Goal: Task Accomplishment & Management: Manage account settings

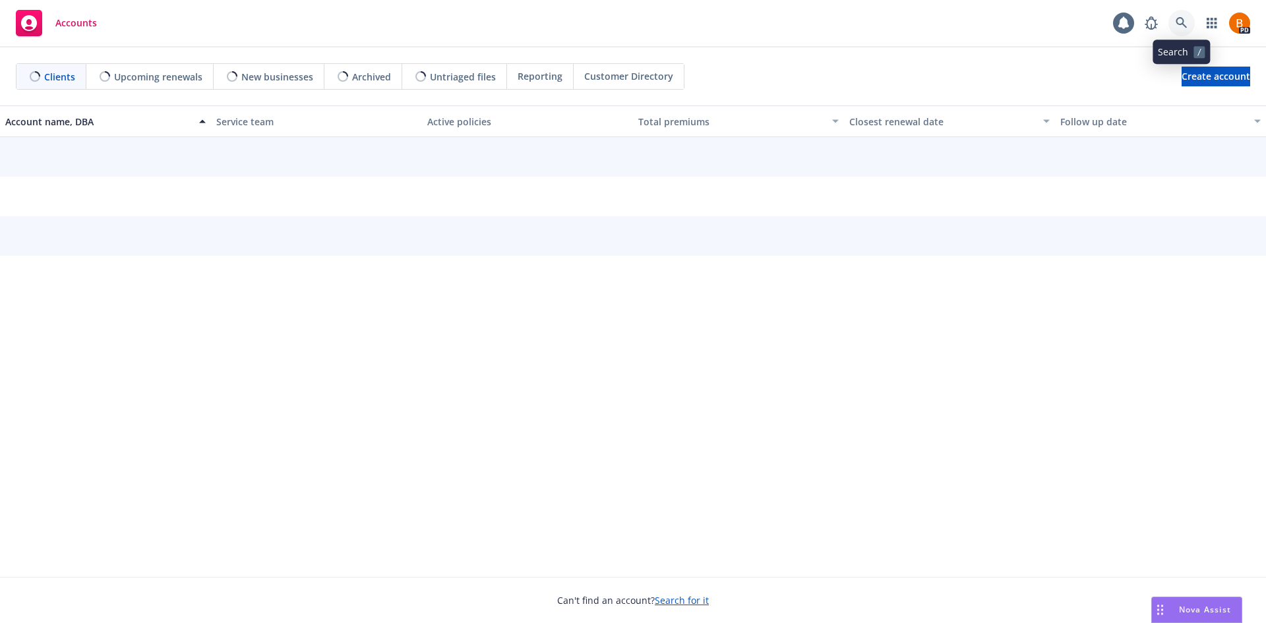
click at [1178, 24] on icon at bounding box center [1181, 22] width 11 height 11
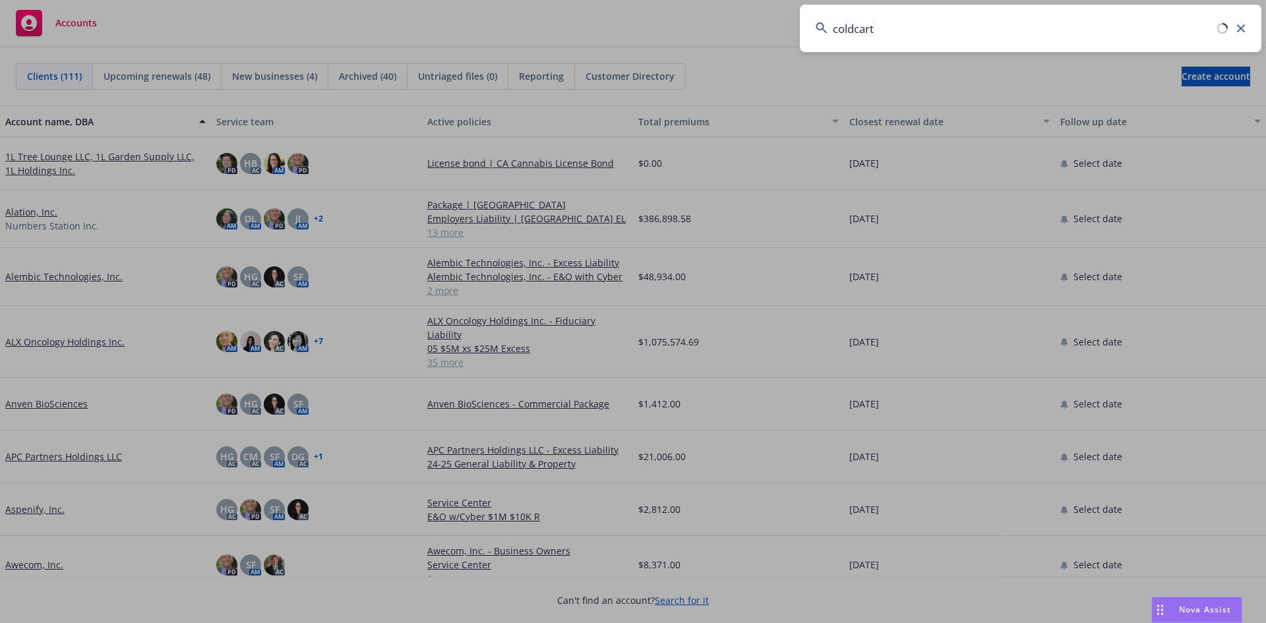
type input "coldcart"
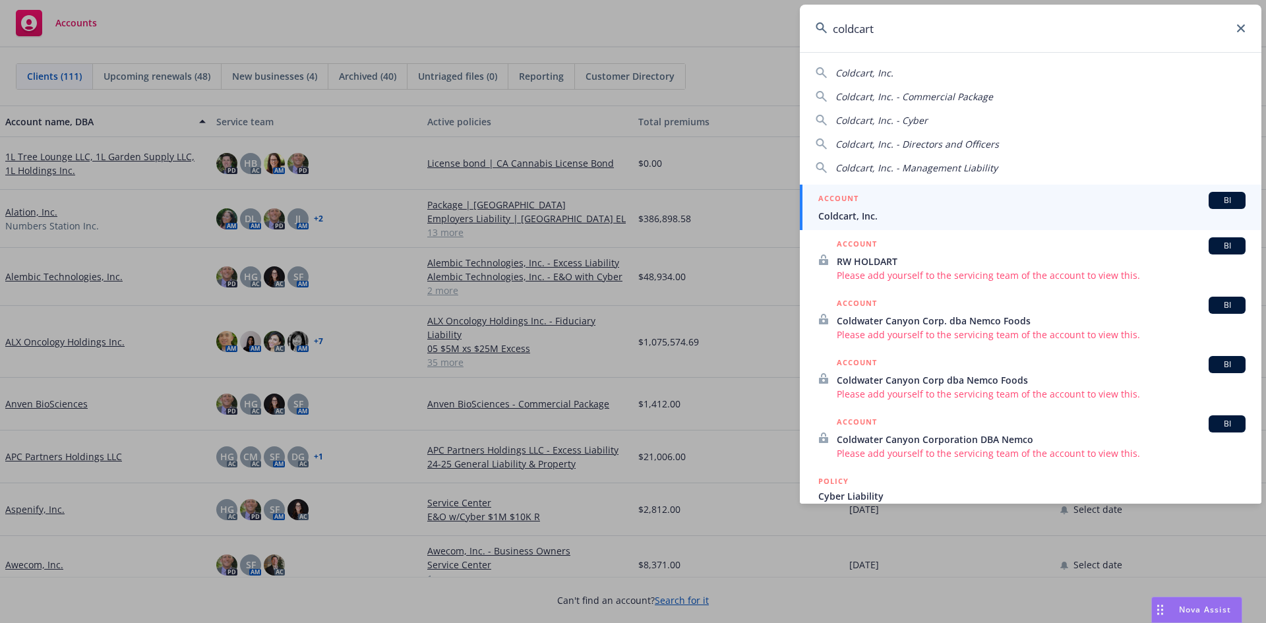
click at [908, 219] on span "Coldcart, Inc." at bounding box center [1031, 216] width 427 height 14
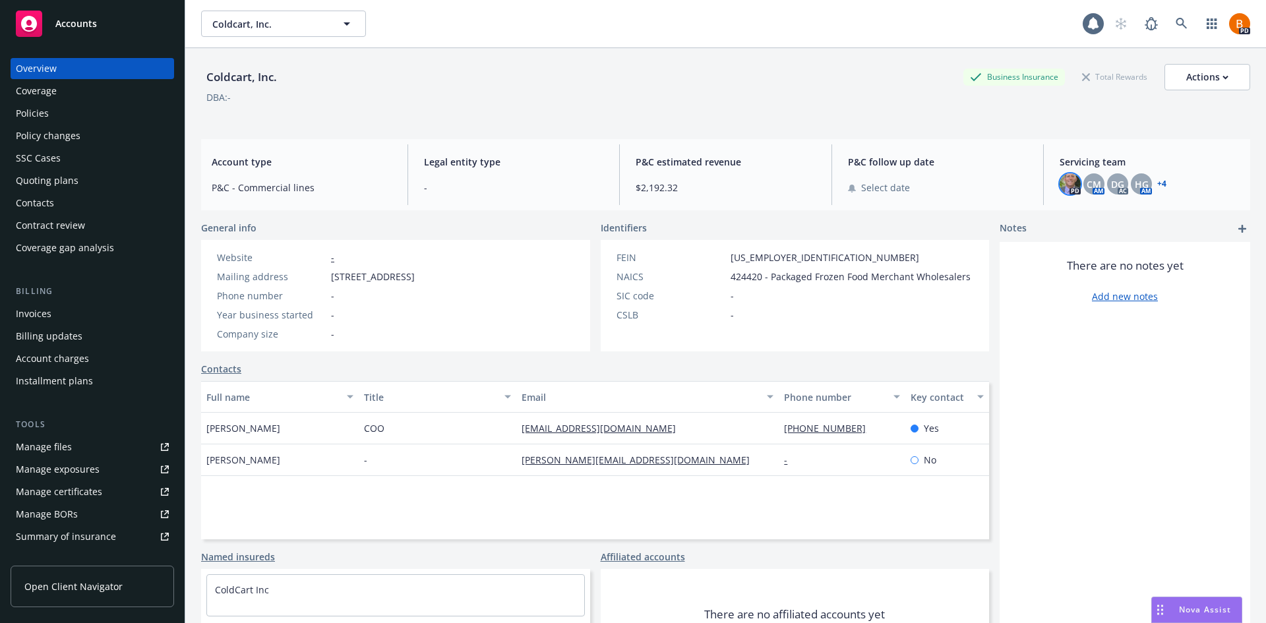
click at [1062, 181] on img at bounding box center [1070, 183] width 21 height 21
click at [1091, 184] on span "CM" at bounding box center [1094, 184] width 15 height 14
click at [1111, 185] on span "DG" at bounding box center [1117, 184] width 13 height 14
click at [1137, 186] on span "HG" at bounding box center [1142, 184] width 14 height 14
click at [1111, 184] on span "DG" at bounding box center [1117, 184] width 13 height 14
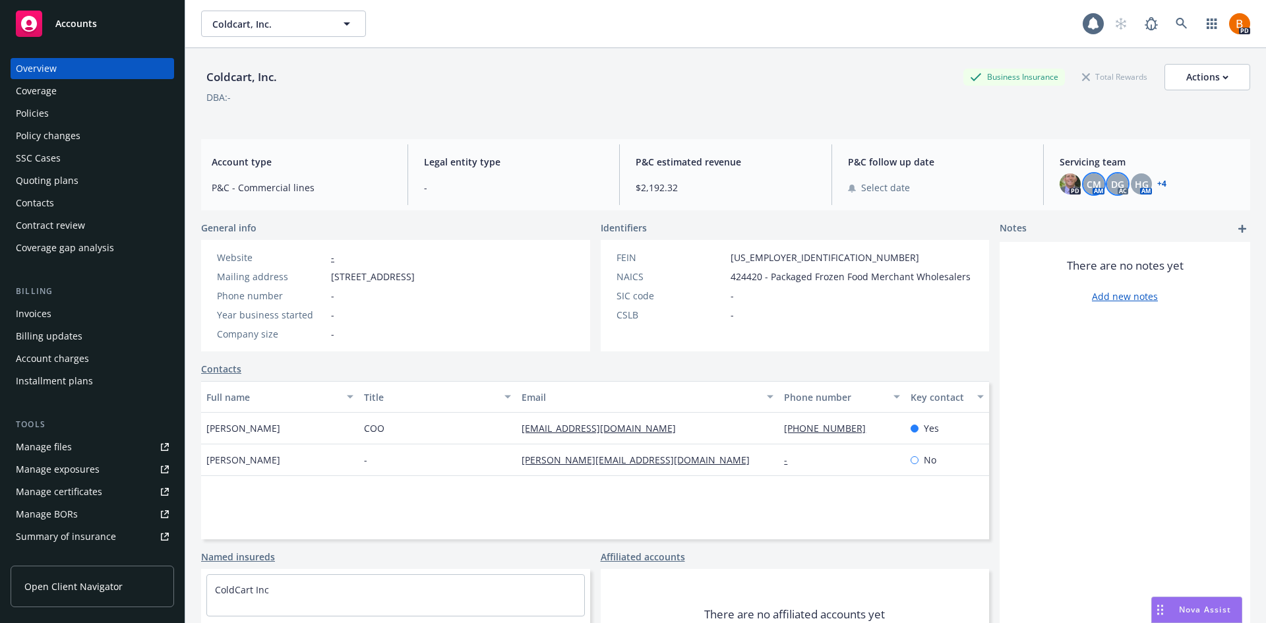
click at [1087, 179] on span "CM" at bounding box center [1094, 184] width 15 height 14
click at [1111, 178] on span "DG" at bounding box center [1117, 184] width 13 height 14
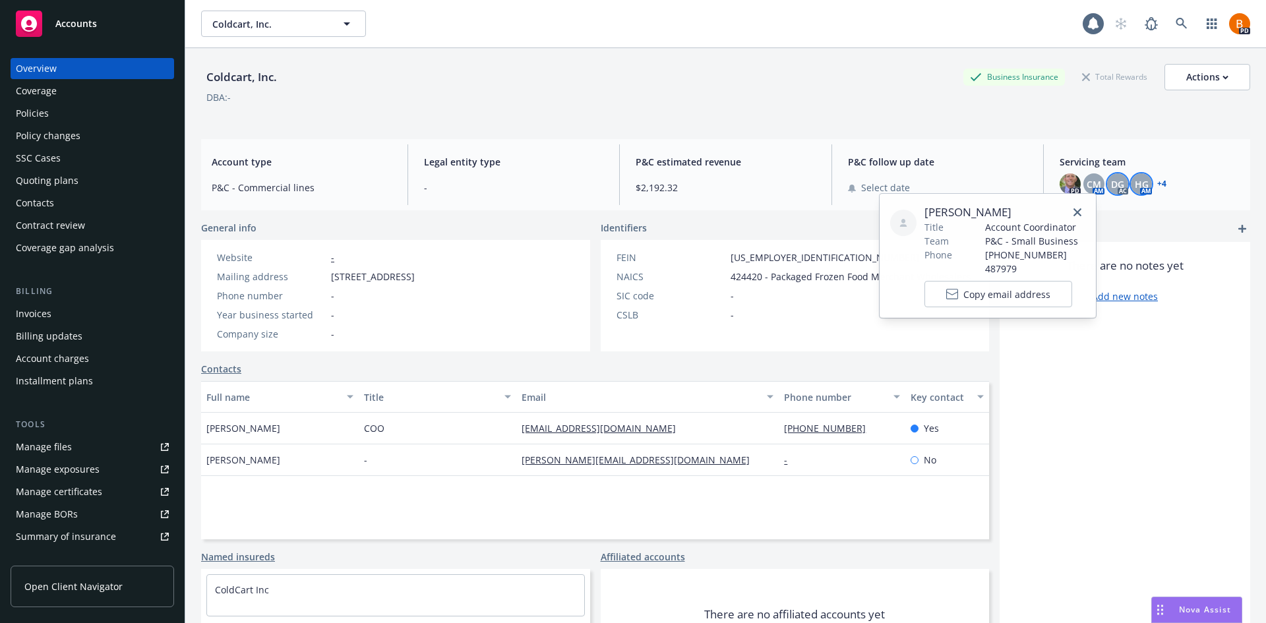
click at [1139, 180] on span "HG" at bounding box center [1142, 184] width 14 height 14
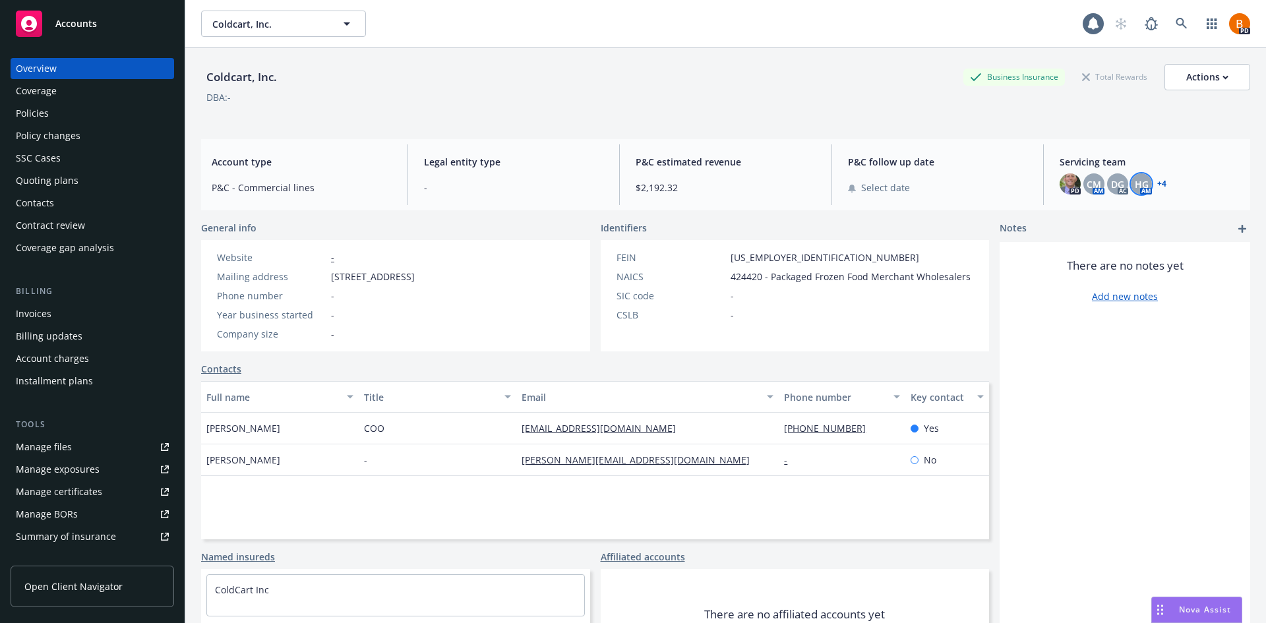
click at [1157, 180] on link "+ 4" at bounding box center [1161, 184] width 9 height 8
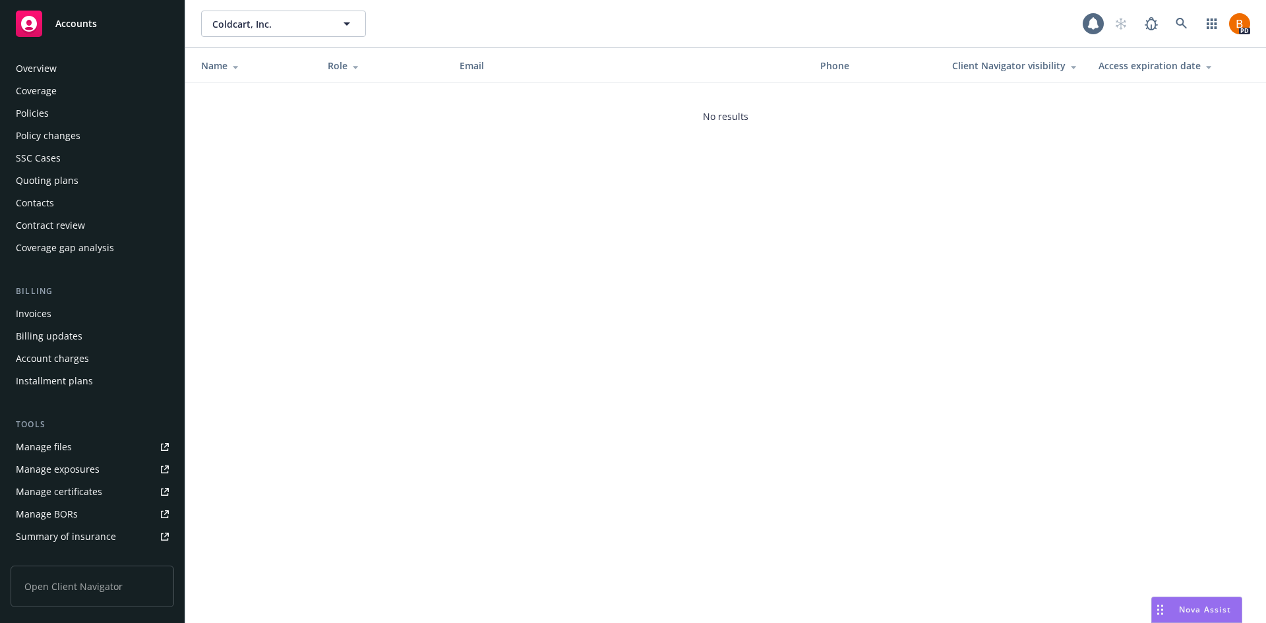
scroll to position [214, 0]
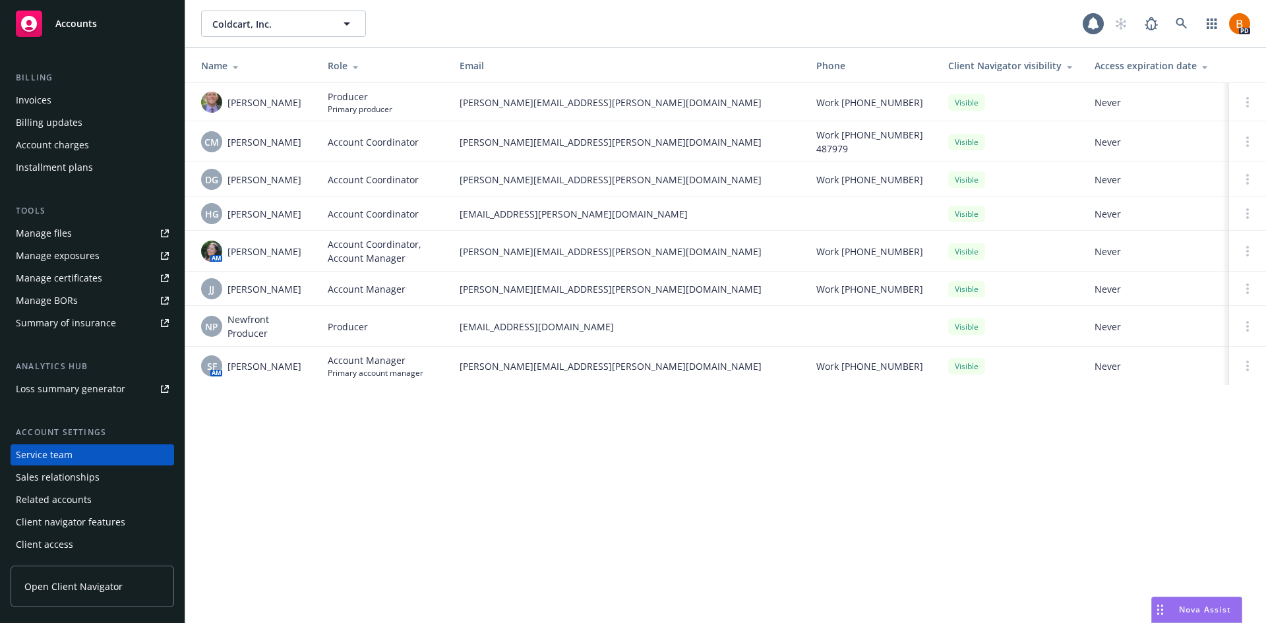
click at [84, 24] on span "Accounts" at bounding box center [76, 23] width 42 height 11
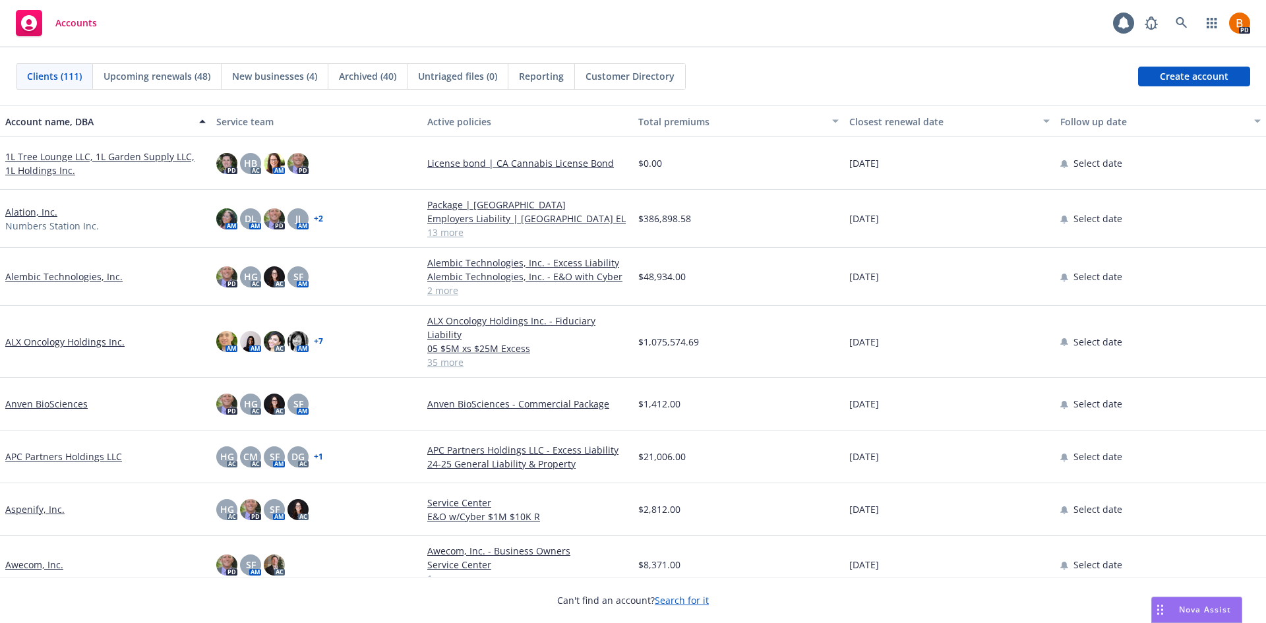
click at [648, 117] on div "Total premiums" at bounding box center [731, 122] width 186 height 14
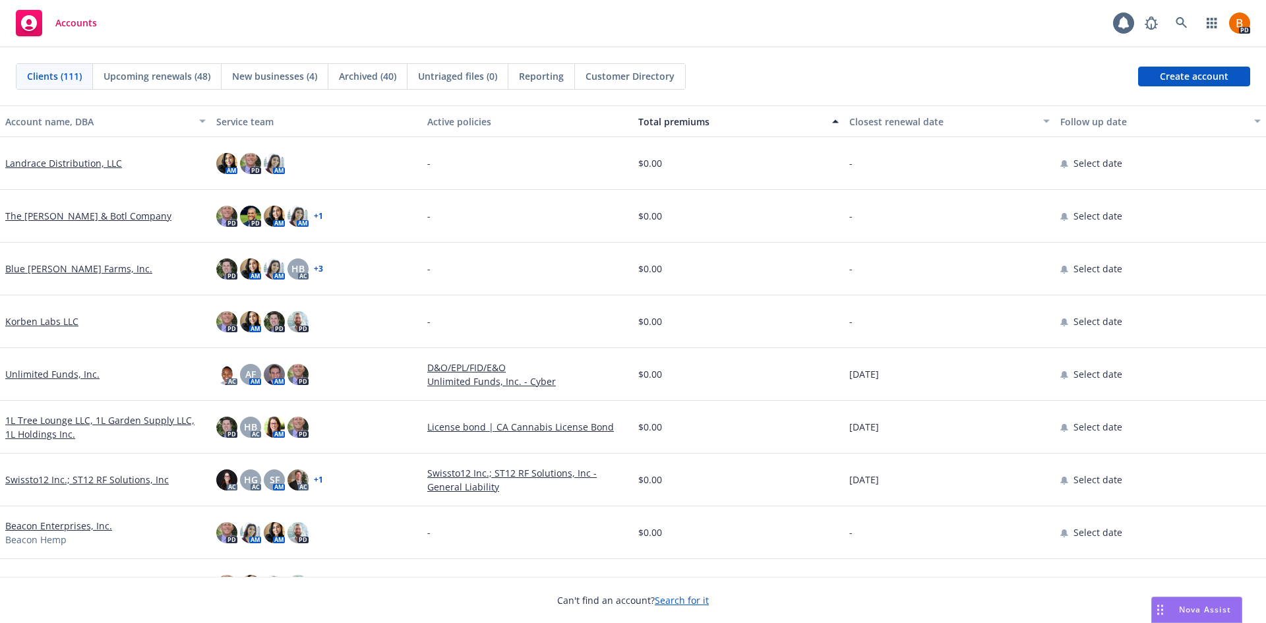
click at [648, 117] on div "Total premiums" at bounding box center [731, 122] width 186 height 14
